Goal: Use online tool/utility: Utilize a website feature to perform a specific function

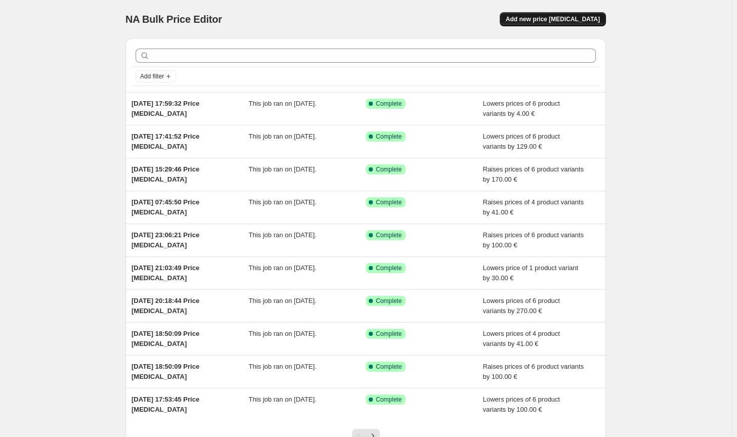
click at [550, 22] on span "Add new price [MEDICAL_DATA]" at bounding box center [553, 19] width 94 height 8
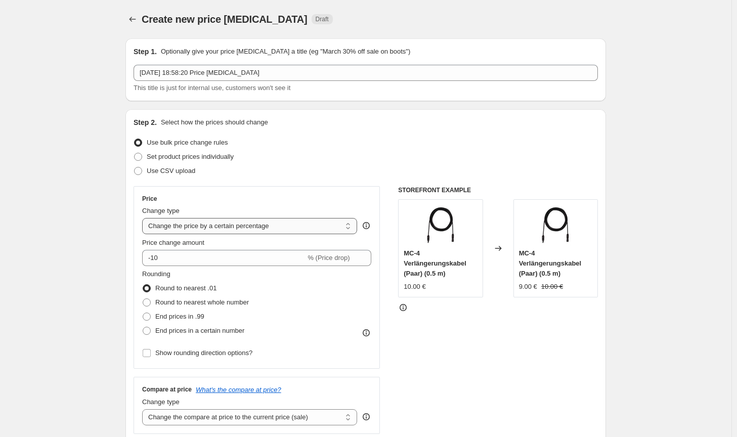
click at [257, 232] on select "Change the price to a certain amount Change the price by a certain amount Chang…" at bounding box center [249, 226] width 215 height 16
select select "by"
click at [144, 218] on select "Change the price to a certain amount Change the price by a certain amount Chang…" at bounding box center [249, 226] width 215 height 16
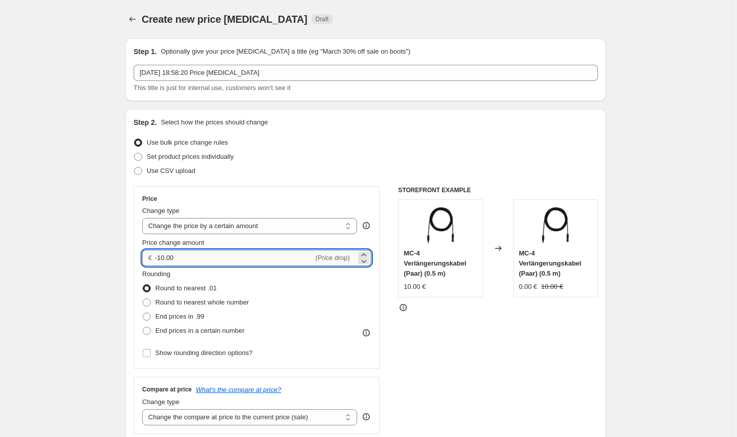
drag, startPoint x: 192, startPoint y: 260, endPoint x: 161, endPoint y: 259, distance: 31.4
click at [161, 259] on input "-10.00" at bounding box center [234, 258] width 158 height 16
type input "-50.00"
click at [215, 303] on span "Round to nearest whole number" at bounding box center [202, 302] width 94 height 8
click at [143, 299] on input "Round to nearest whole number" at bounding box center [143, 298] width 1 height 1
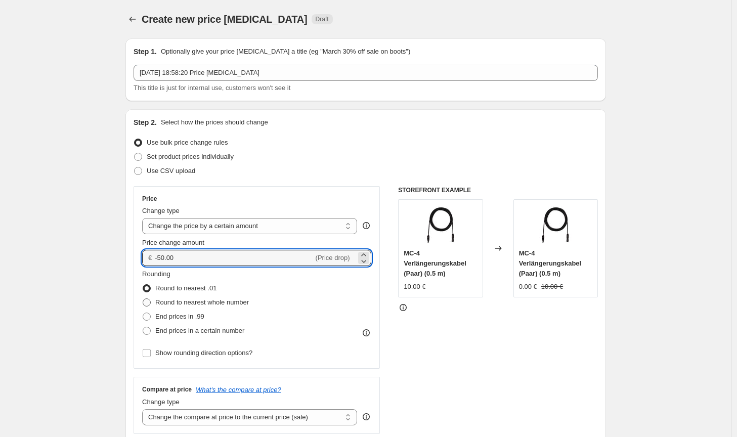
radio input "true"
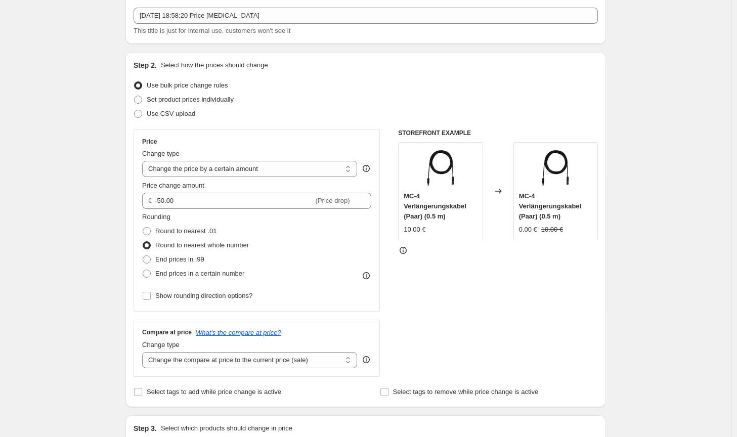
scroll to position [101, 0]
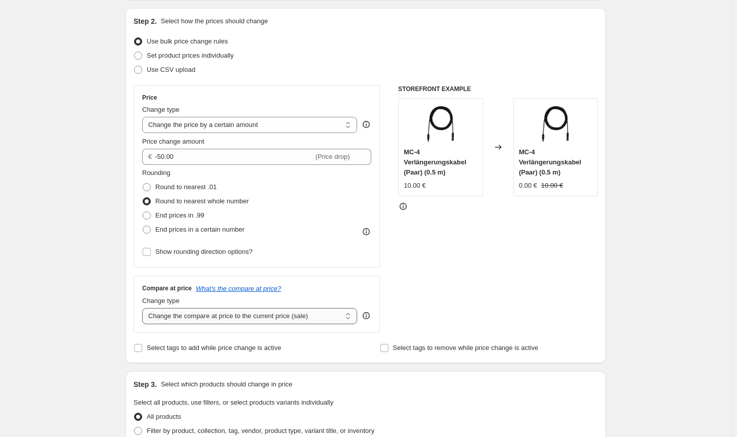
click at [282, 317] on select "Change the compare at price to the current price (sale) Change the compare at p…" at bounding box center [249, 316] width 215 height 16
select select "no_change"
click at [144, 308] on select "Change the compare at price to the current price (sale) Change the compare at p…" at bounding box center [249, 316] width 215 height 16
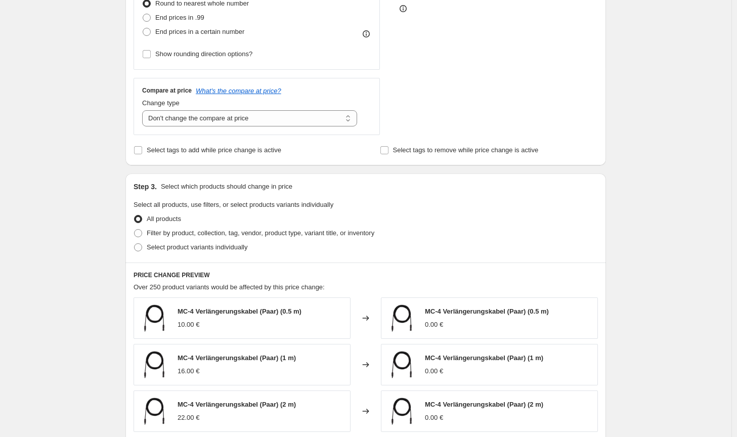
scroll to position [303, 0]
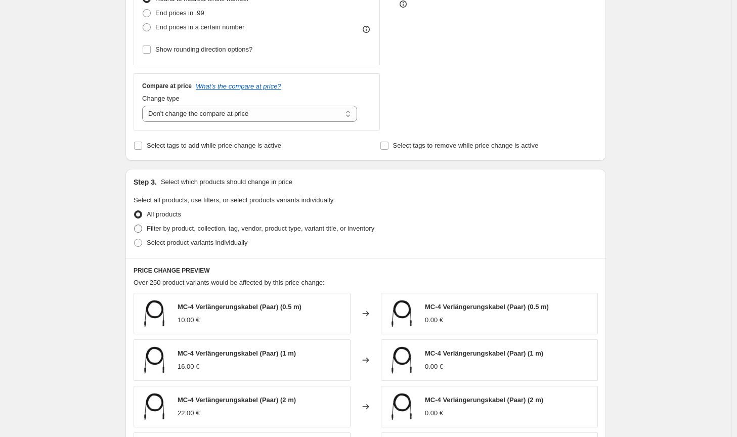
click at [305, 229] on span "Filter by product, collection, tag, vendor, product type, variant title, or inv…" at bounding box center [261, 228] width 228 height 8
click at [134, 225] on input "Filter by product, collection, tag, vendor, product type, variant title, or inv…" at bounding box center [134, 224] width 1 height 1
radio input "true"
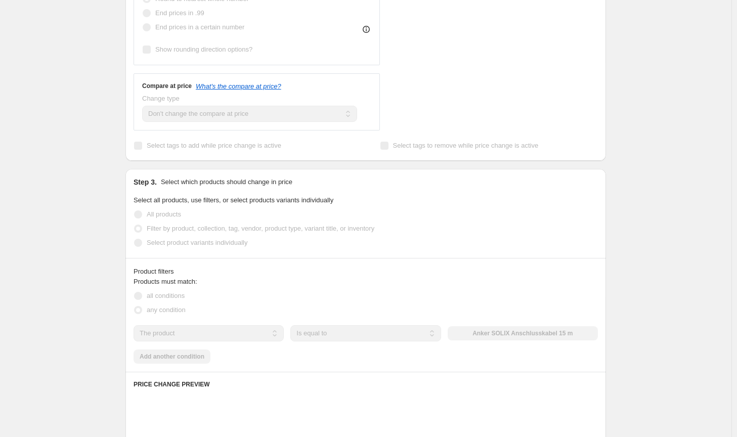
click at [506, 332] on div "The product The product's collection The product's tag The product's vendor The…" at bounding box center [365, 333] width 464 height 16
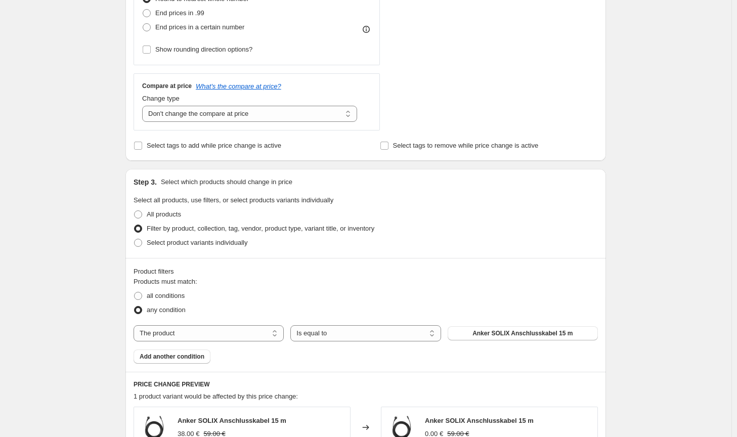
click at [506, 332] on span "Anker SOLIX Anschlusskabel 15 m" at bounding box center [522, 333] width 100 height 8
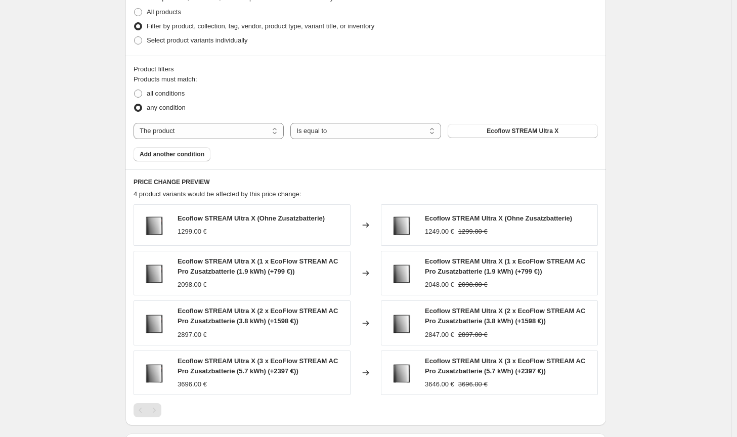
scroll to position [650, 0]
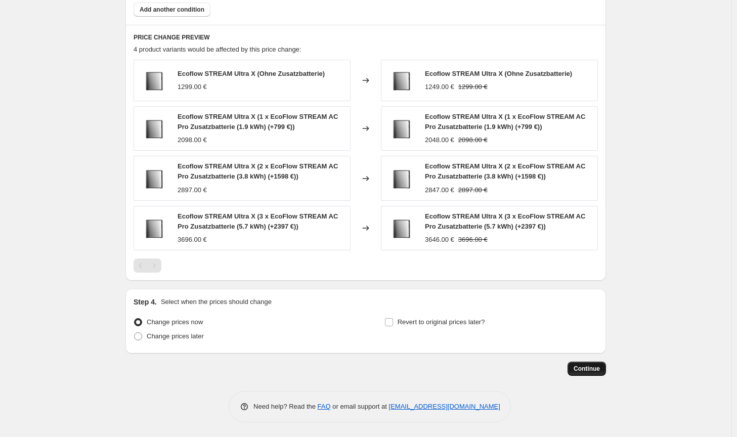
click at [589, 369] on span "Continue" at bounding box center [586, 369] width 26 height 8
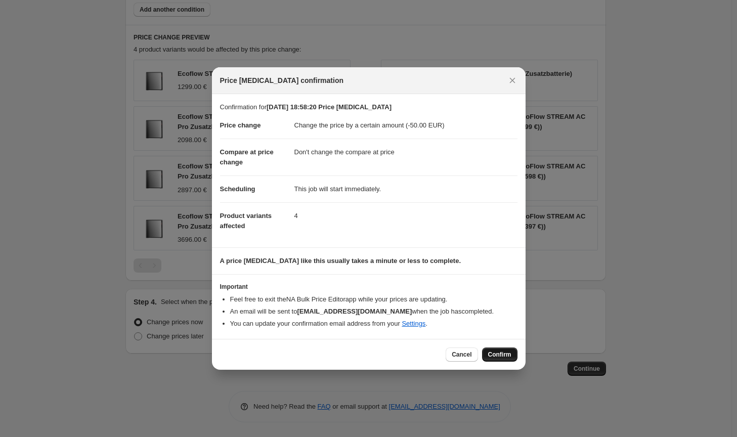
click at [504, 356] on span "Confirm" at bounding box center [499, 354] width 23 height 8
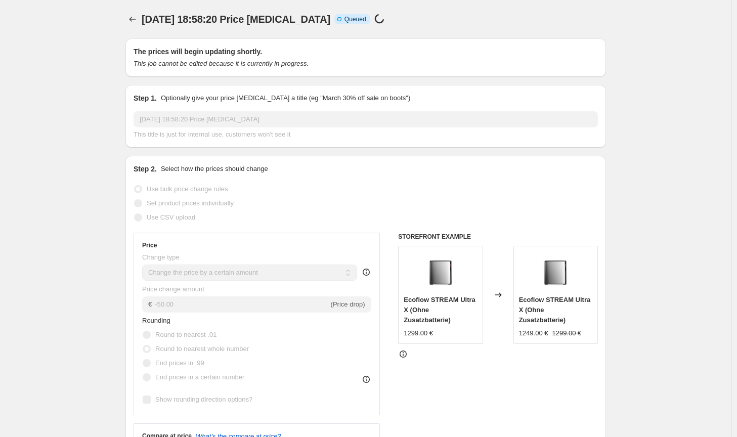
scroll to position [650, 0]
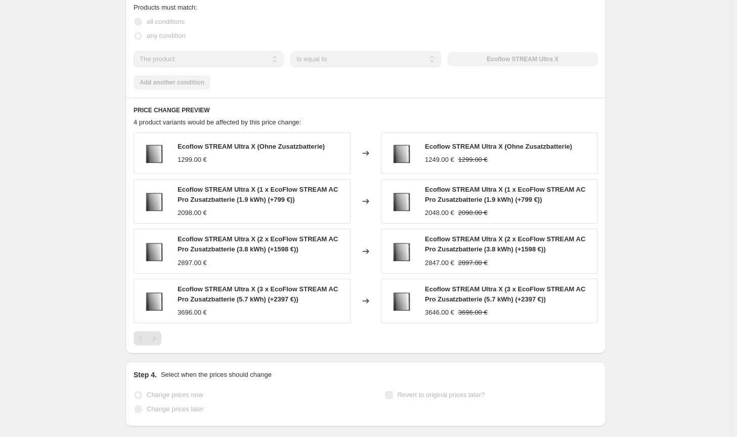
select select "by"
select select "no_change"
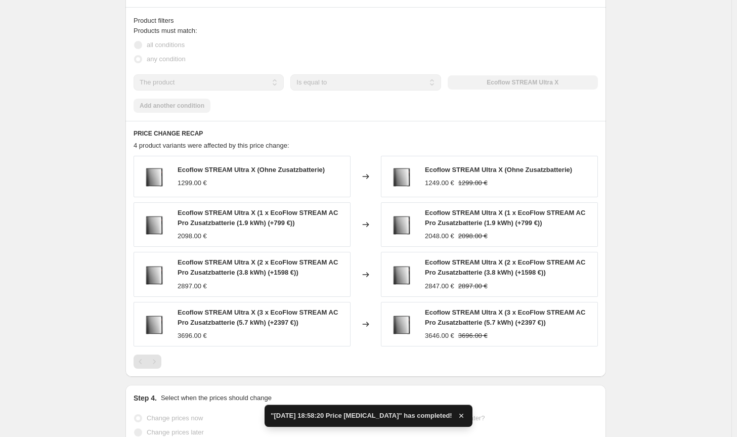
scroll to position [0, 0]
